Goal: Check status: Check status

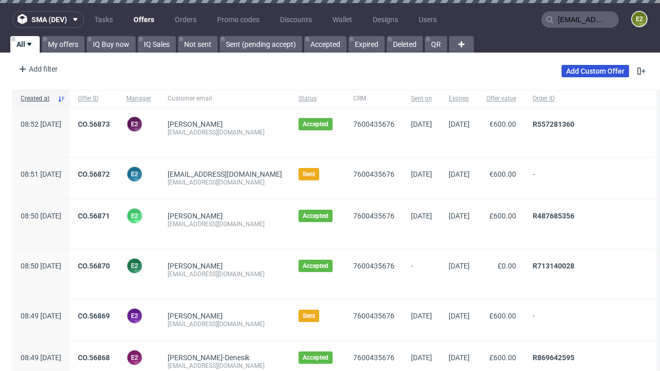
type input "[EMAIL_ADDRESS][DOMAIN_NAME]"
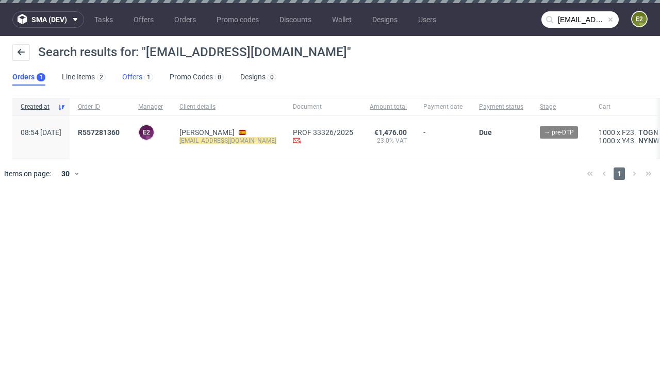
click at [138, 77] on link "Offers 1" at bounding box center [137, 77] width 31 height 16
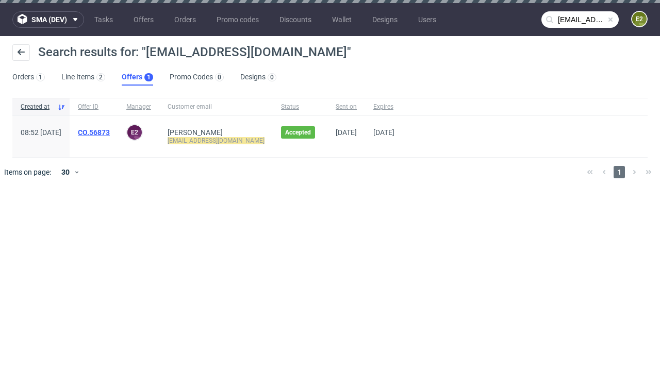
click at [110, 132] on link "CO.56873" at bounding box center [94, 132] width 32 height 8
